Goal: Entertainment & Leisure: Consume media (video, audio)

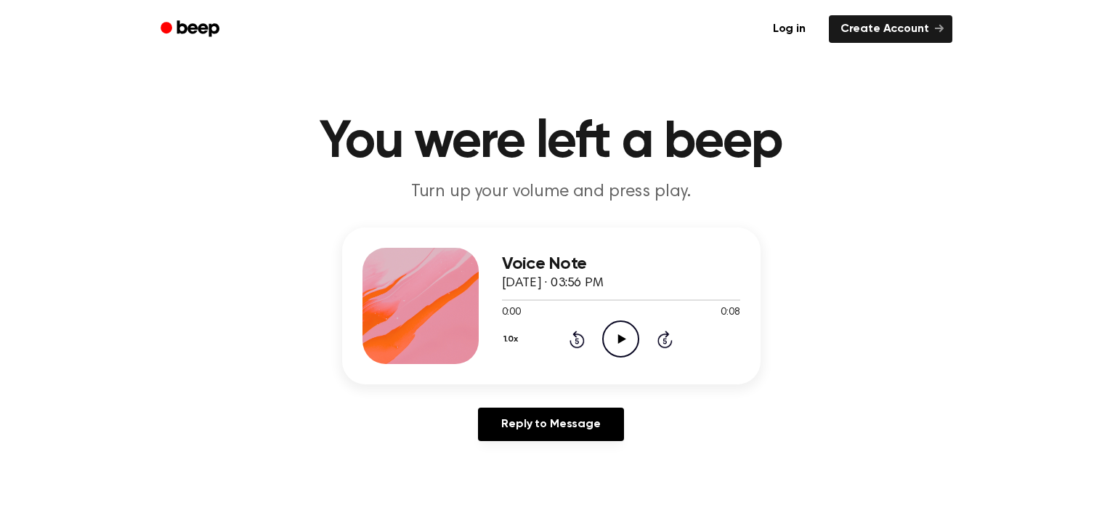
click at [618, 321] on circle at bounding box center [621, 339] width 36 height 36
click at [616, 328] on icon "Play Audio" at bounding box center [620, 338] width 37 height 37
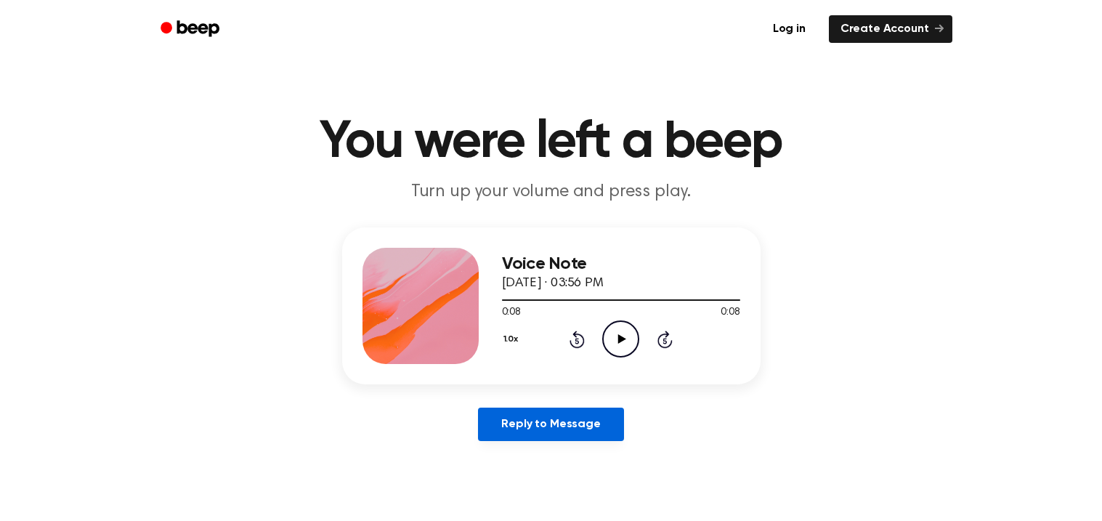
click at [592, 423] on link "Reply to Message" at bounding box center [550, 424] width 145 height 33
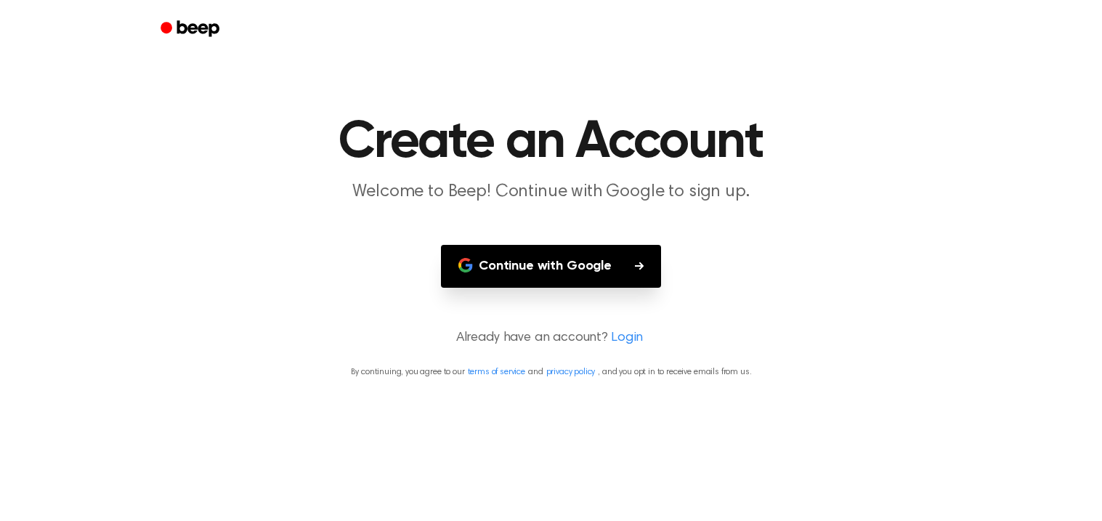
click at [637, 259] on button "Continue with Google" at bounding box center [551, 266] width 220 height 43
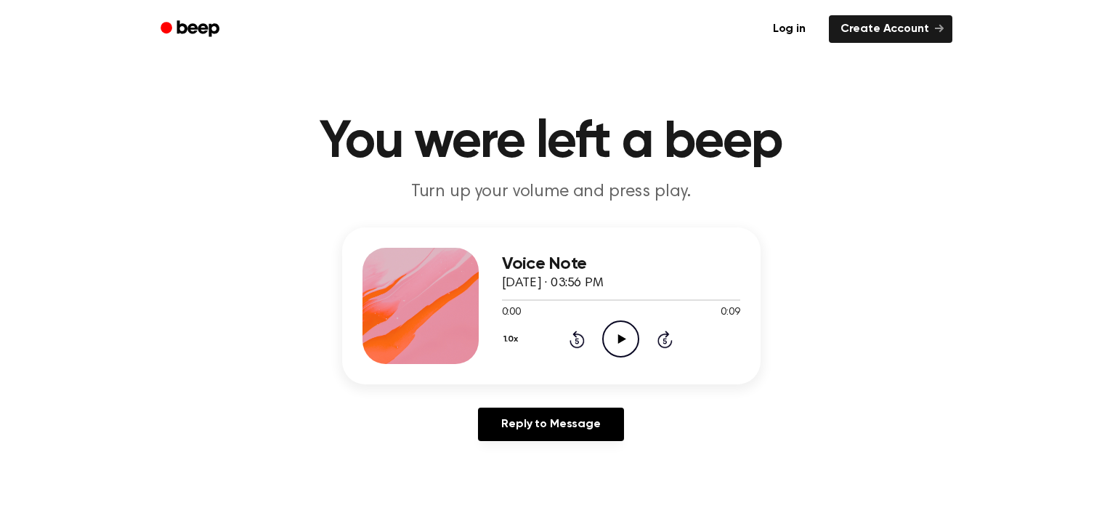
click at [621, 323] on icon "Play Audio" at bounding box center [620, 338] width 37 height 37
click at [951, 286] on div "Voice Note September 21, 2022 · 03:56 PM 0:09 0:09 Your browser does not suppor…" at bounding box center [550, 339] width 1067 height 225
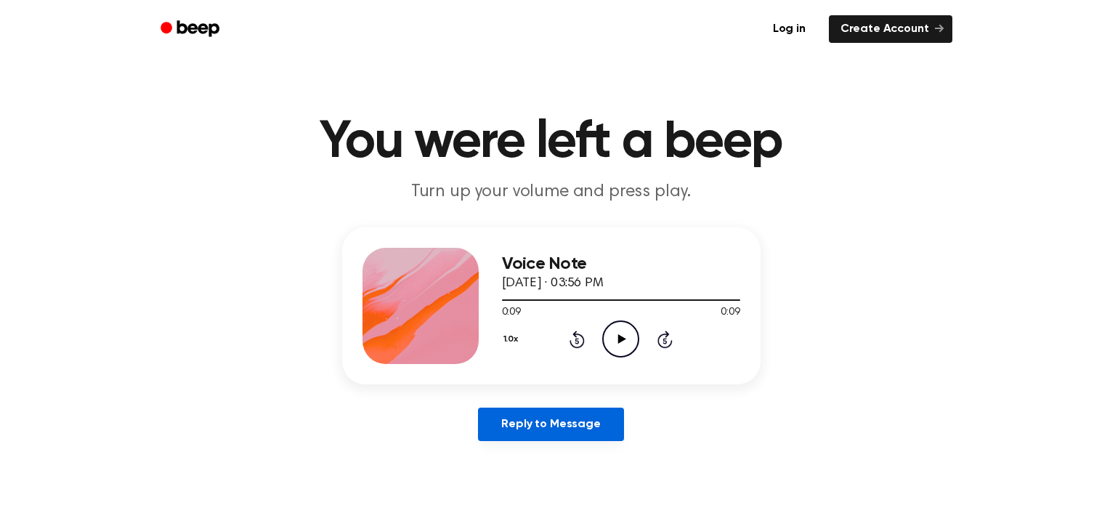
click at [546, 427] on link "Reply to Message" at bounding box center [550, 424] width 145 height 33
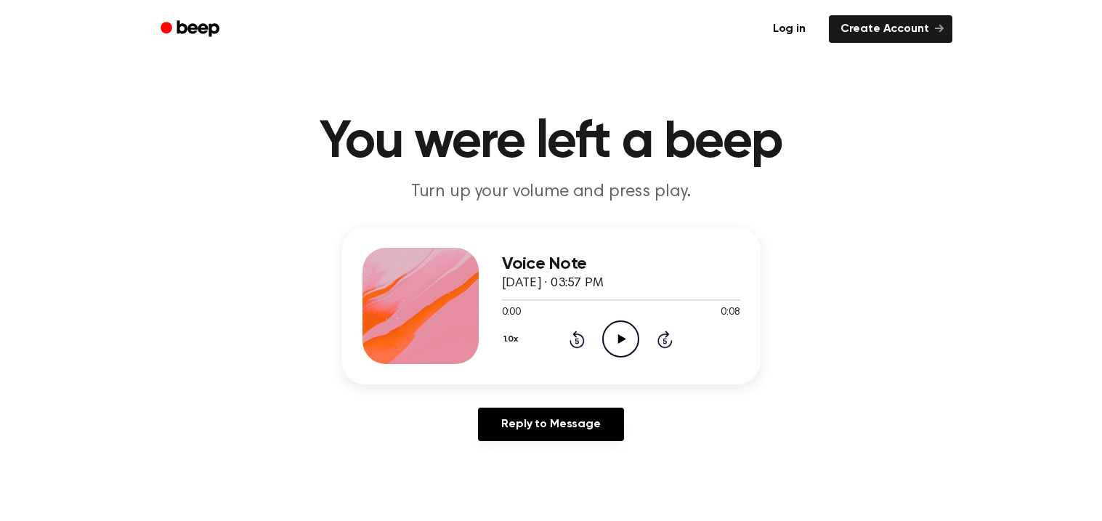
click at [629, 323] on circle at bounding box center [621, 339] width 36 height 36
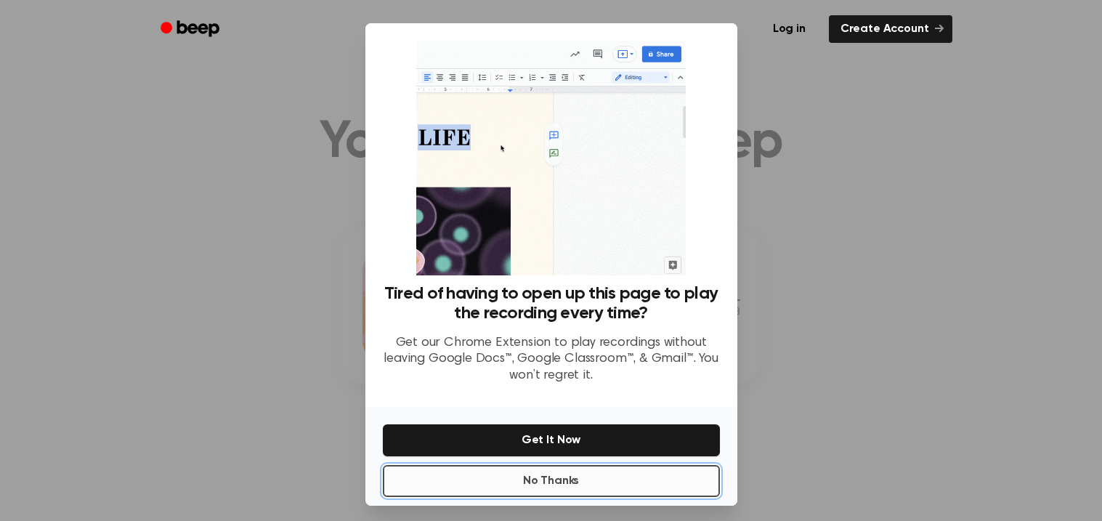
click at [551, 472] on button "No Thanks" at bounding box center [551, 481] width 337 height 32
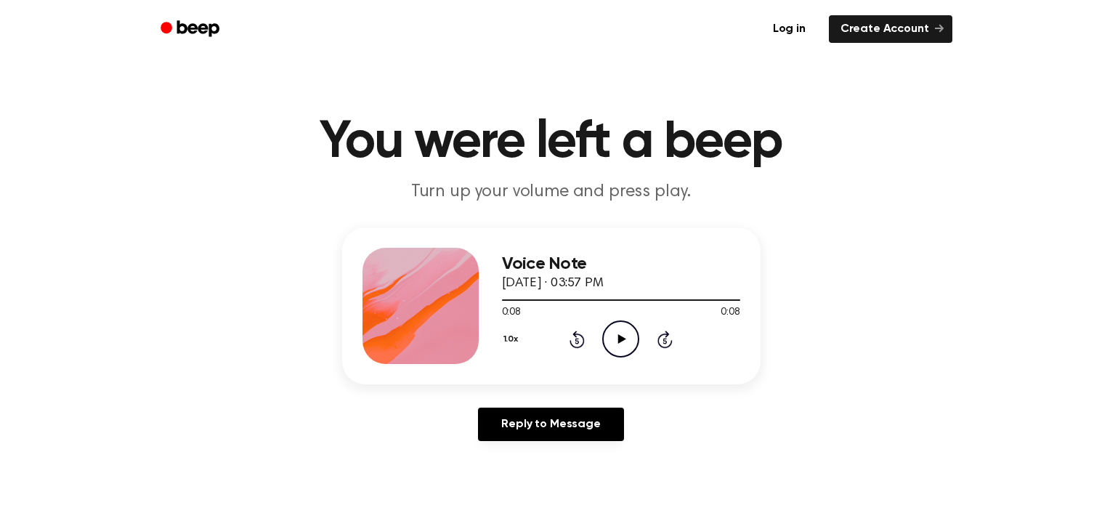
click at [629, 339] on icon "Play Audio" at bounding box center [620, 338] width 37 height 37
click at [639, 300] on div at bounding box center [621, 299] width 238 height 1
click at [616, 344] on icon "Play Audio" at bounding box center [620, 338] width 37 height 37
click at [618, 346] on icon "Play Audio" at bounding box center [620, 338] width 37 height 37
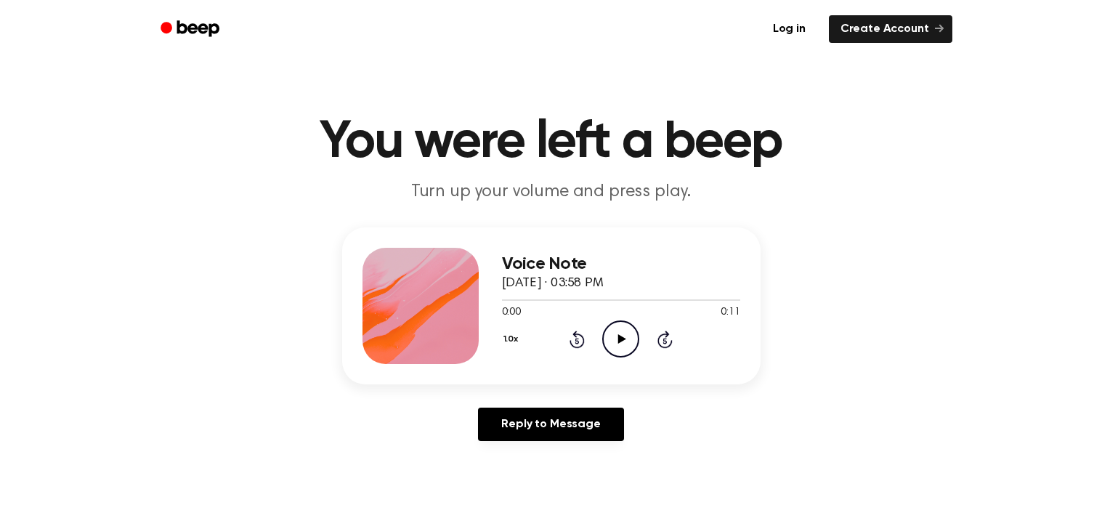
click at [619, 347] on icon "Play Audio" at bounding box center [620, 338] width 37 height 37
click at [609, 339] on icon "Pause Audio" at bounding box center [620, 338] width 37 height 37
click at [609, 339] on icon "Play Audio" at bounding box center [620, 338] width 37 height 37
click at [606, 342] on icon "Play Audio" at bounding box center [620, 338] width 37 height 37
click at [599, 332] on div "1.0x Rewind 5 seconds Play Audio Skip 5 seconds" at bounding box center [621, 338] width 238 height 37
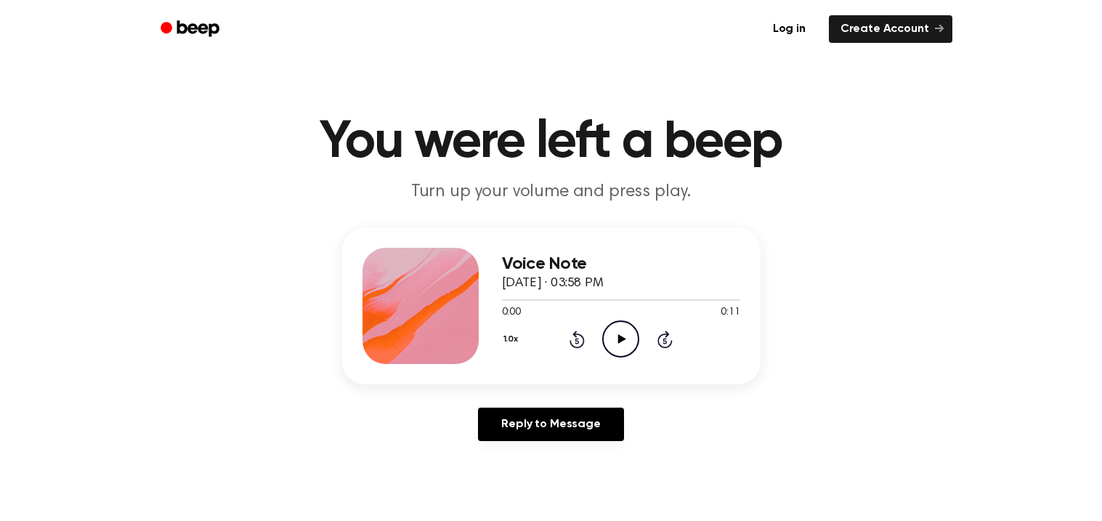
click at [612, 334] on icon "Play Audio" at bounding box center [620, 338] width 37 height 37
click at [629, 335] on icon "Play Audio" at bounding box center [620, 338] width 37 height 37
click at [609, 323] on icon "Play Audio" at bounding box center [620, 338] width 37 height 37
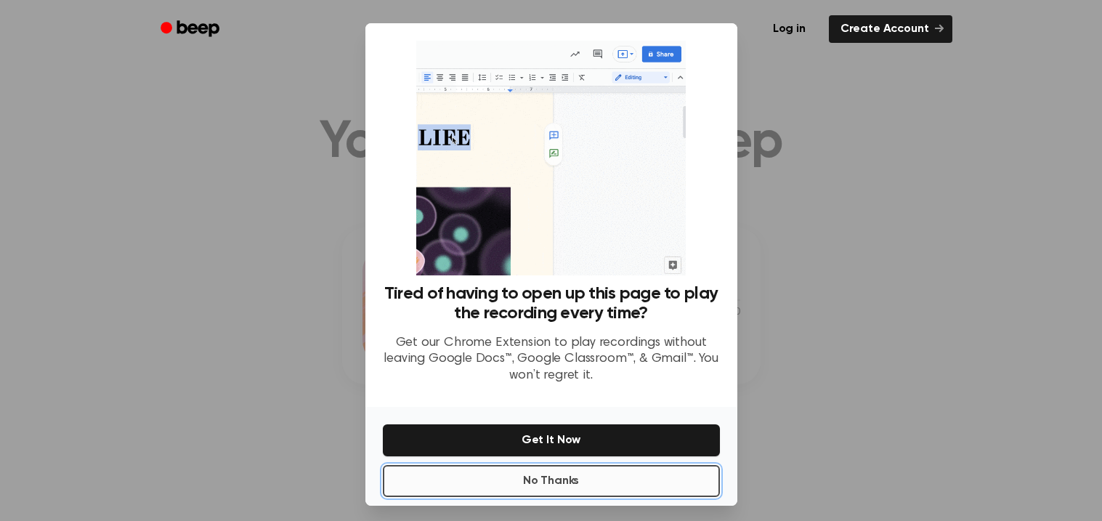
click at [618, 468] on button "No Thanks" at bounding box center [551, 481] width 337 height 32
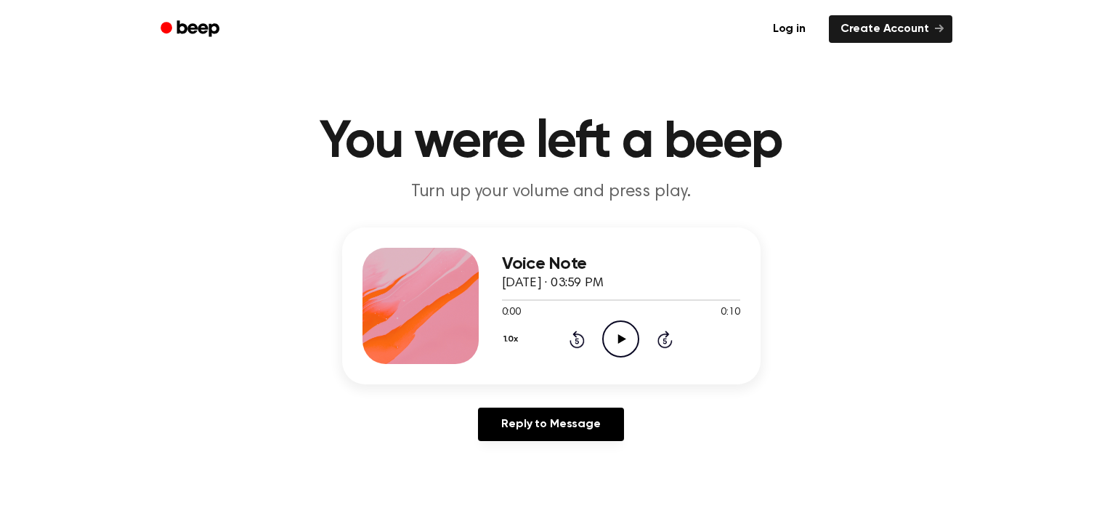
click at [612, 323] on circle at bounding box center [621, 339] width 36 height 36
click at [601, 336] on div "1.0x Rewind 5 seconds Play Audio Skip 5 seconds" at bounding box center [621, 338] width 238 height 37
click at [618, 333] on icon "Play Audio" at bounding box center [620, 338] width 37 height 37
click at [791, 25] on link "Log in" at bounding box center [790, 28] width 62 height 33
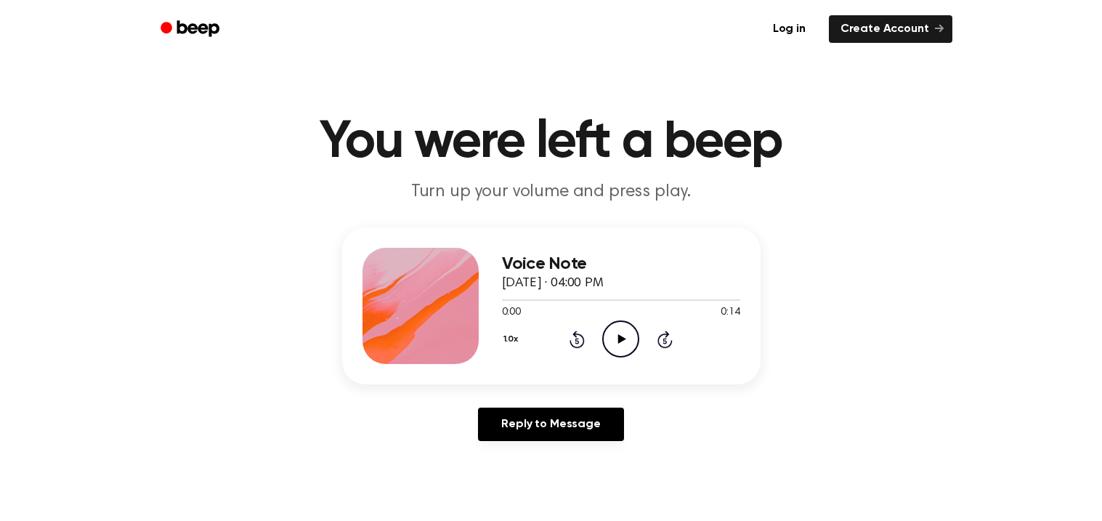
click at [617, 327] on icon "Play Audio" at bounding box center [620, 338] width 37 height 37
click at [614, 340] on icon "Play Audio" at bounding box center [620, 338] width 37 height 37
click at [617, 328] on icon "Play Audio" at bounding box center [620, 338] width 37 height 37
